Goal: Task Accomplishment & Management: Manage account settings

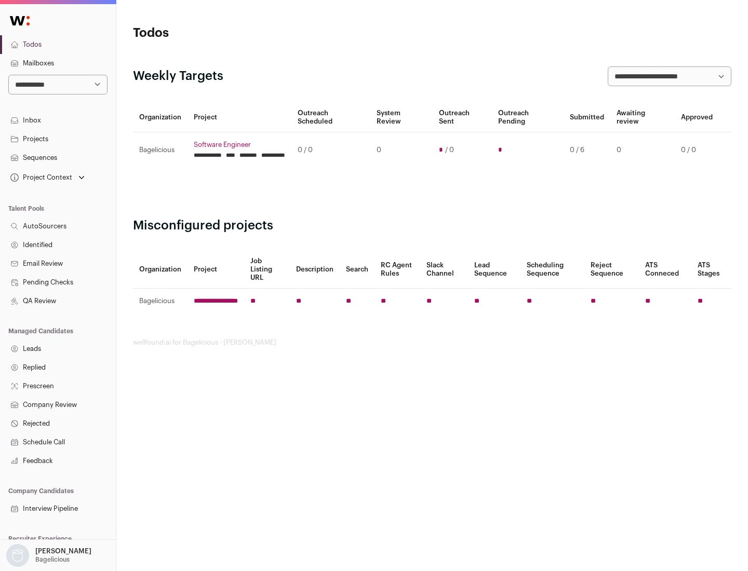
click at [58, 139] on link "Projects" at bounding box center [58, 139] width 116 height 19
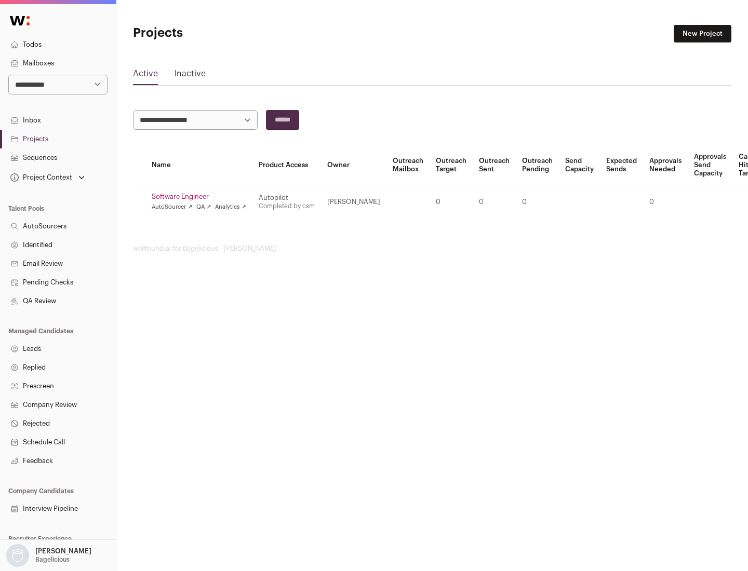
click at [202, 197] on link "Software Engineer" at bounding box center [199, 197] width 95 height 8
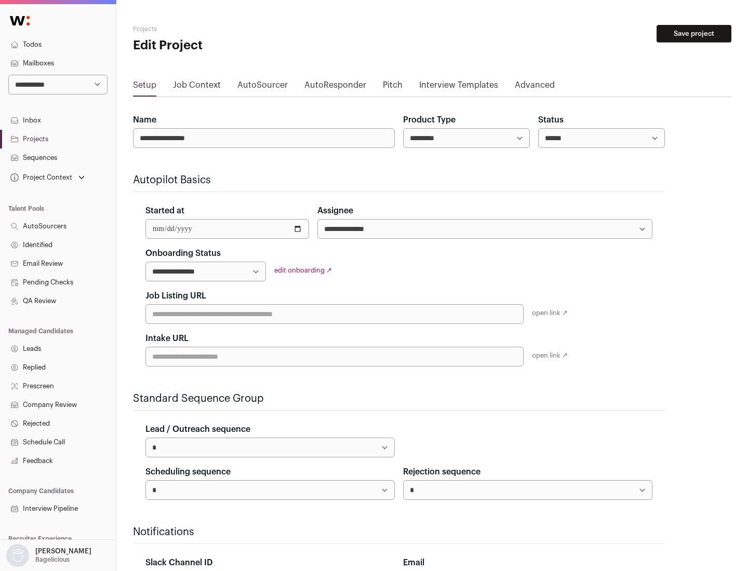
click at [694, 34] on button "Save project" at bounding box center [693, 34] width 75 height 18
